Goal: Find specific page/section: Find specific page/section

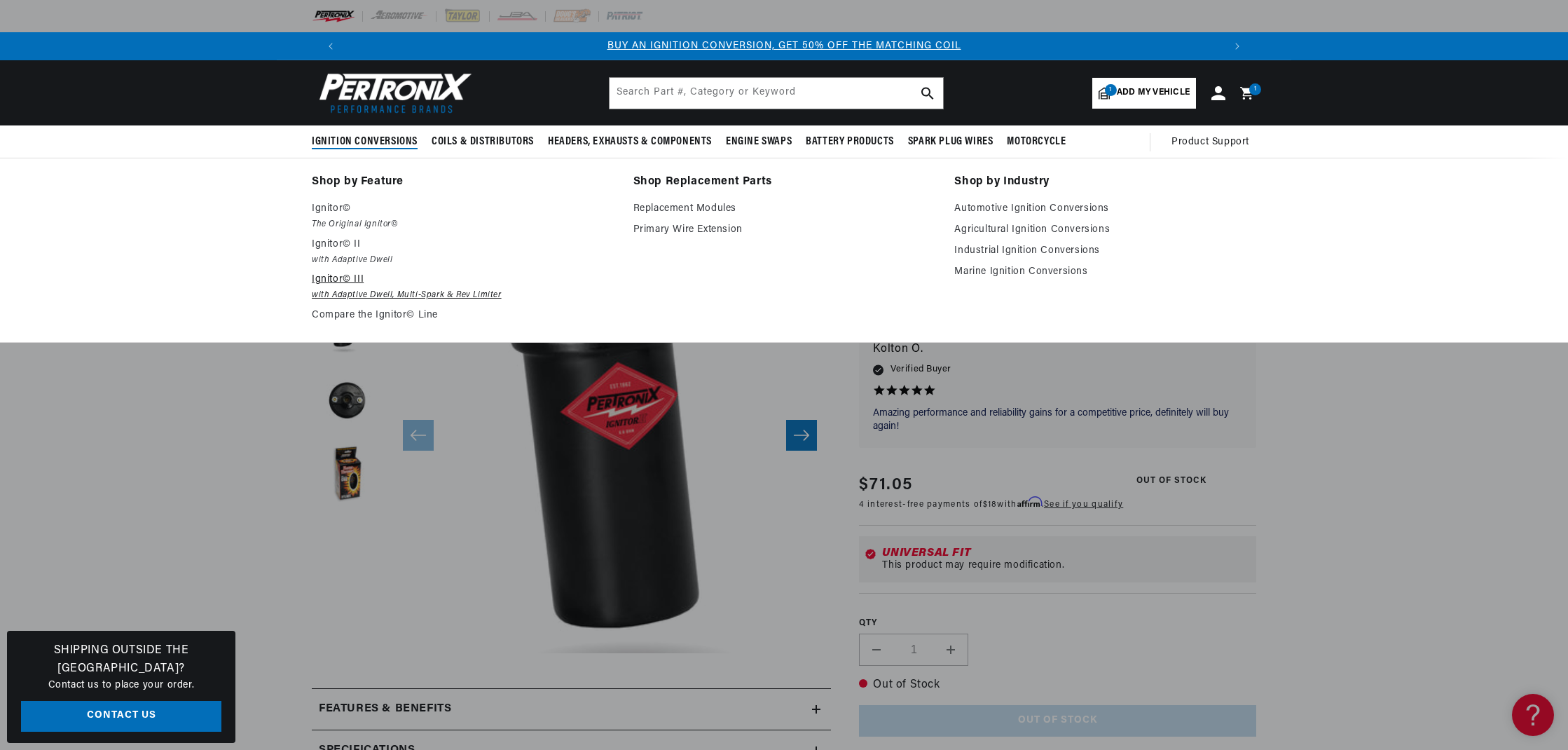
click at [321, 282] on p "Ignitor© III" at bounding box center [462, 280] width 302 height 17
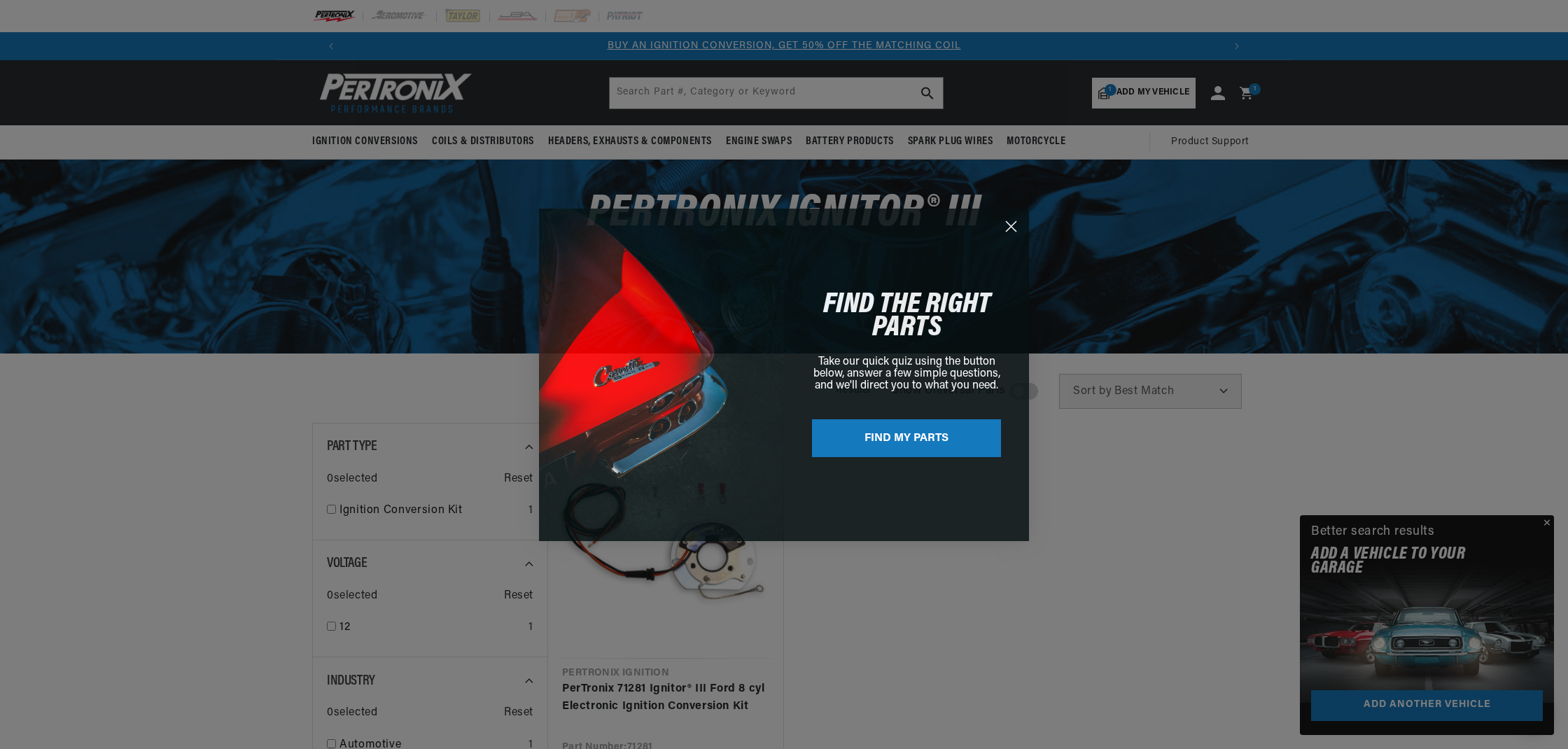
click at [1011, 225] on icon "Close dialog" at bounding box center [1011, 226] width 10 height 10
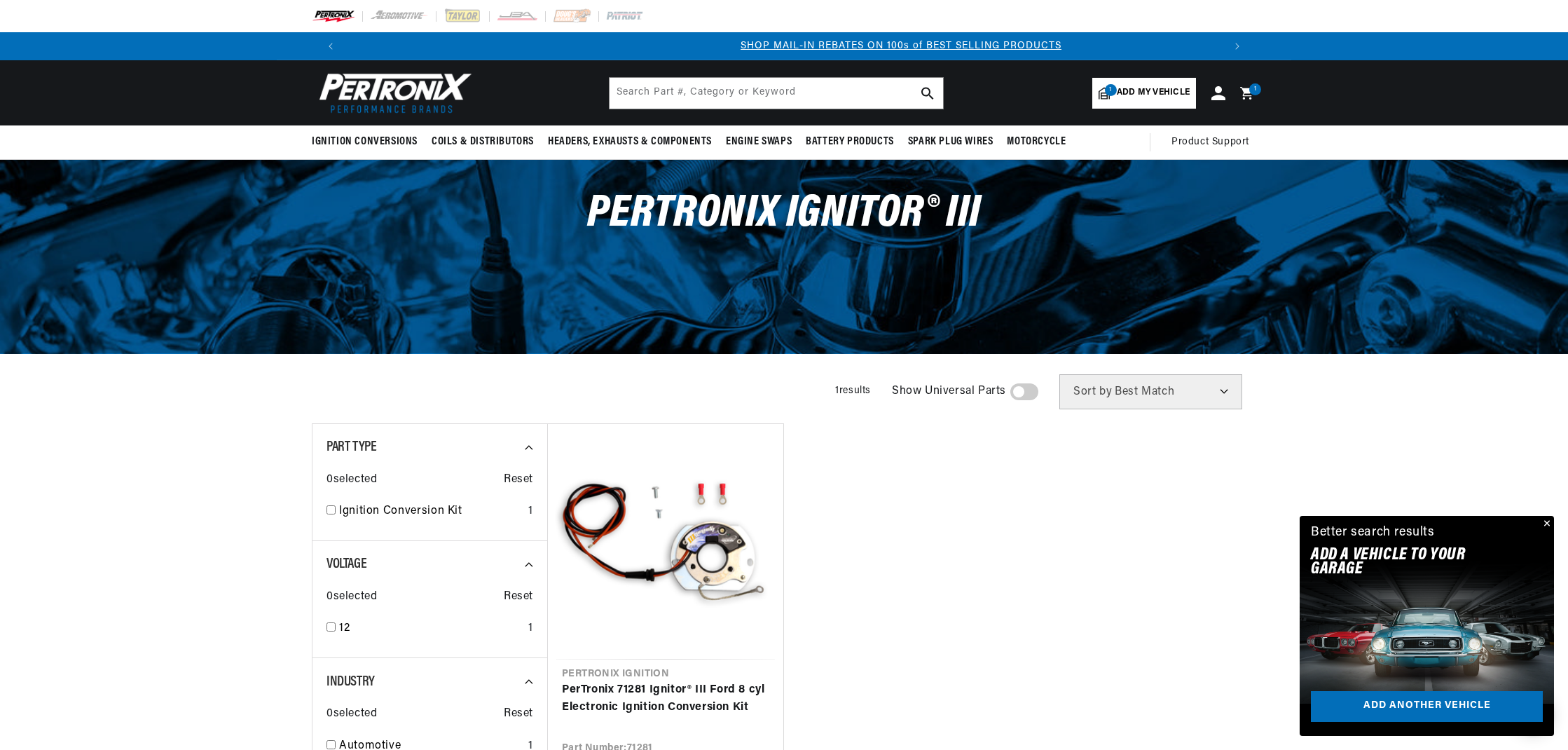
scroll to position [0, 875]
